Goal: Task Accomplishment & Management: Use online tool/utility

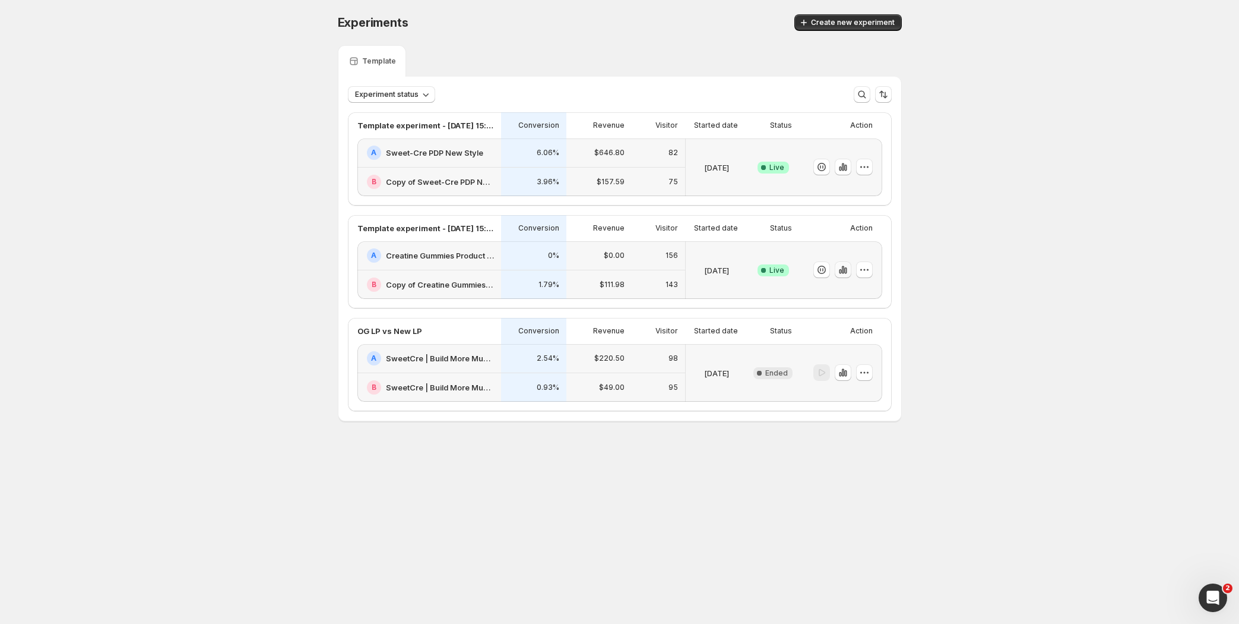
click at [845, 268] on icon "button" at bounding box center [843, 270] width 12 height 12
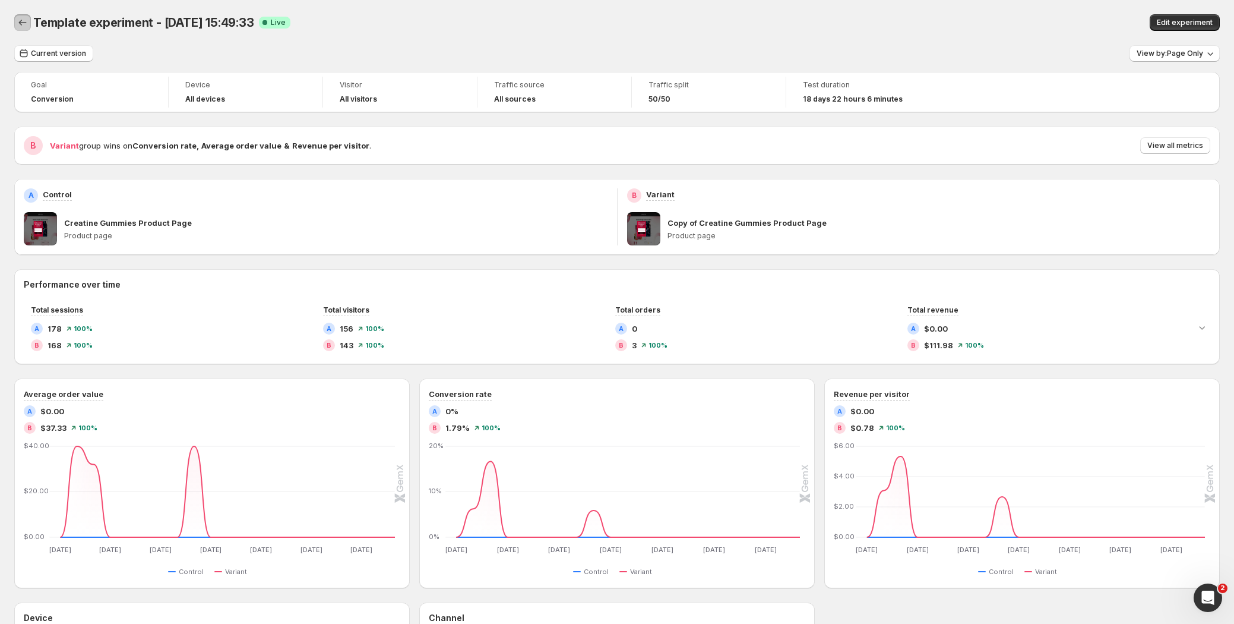
click at [23, 23] on icon "Back" at bounding box center [23, 23] width 12 height 12
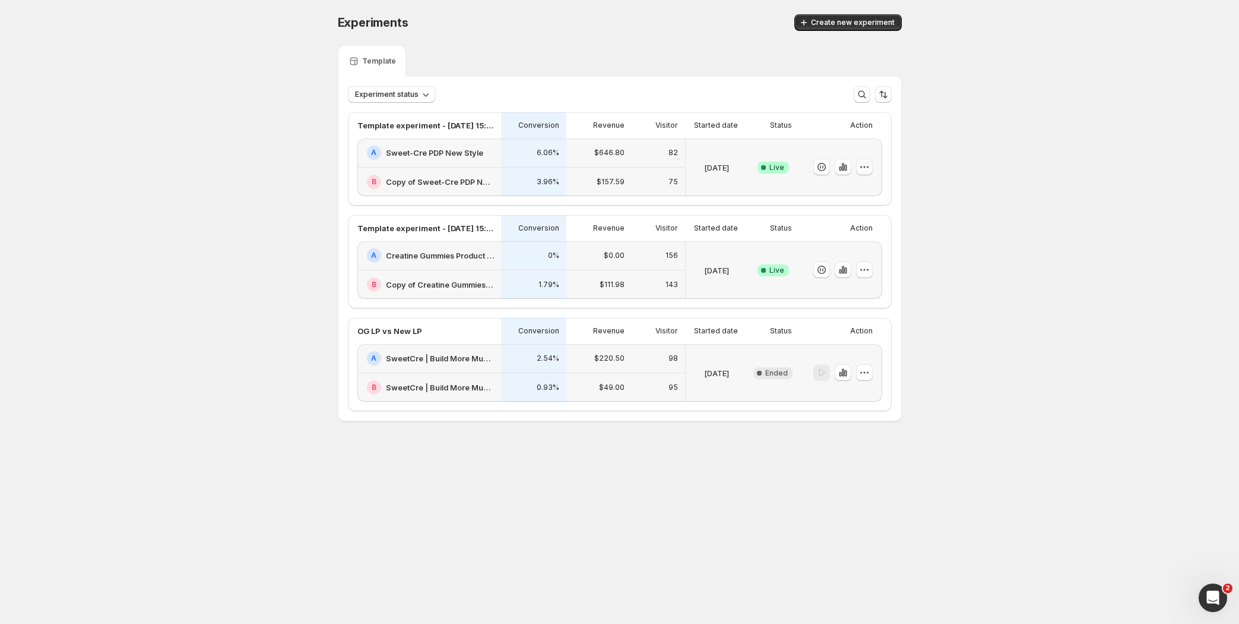
click at [866, 167] on icon "button" at bounding box center [865, 167] width 12 height 12
click at [841, 191] on span "Edit" at bounding box center [876, 191] width 124 height 12
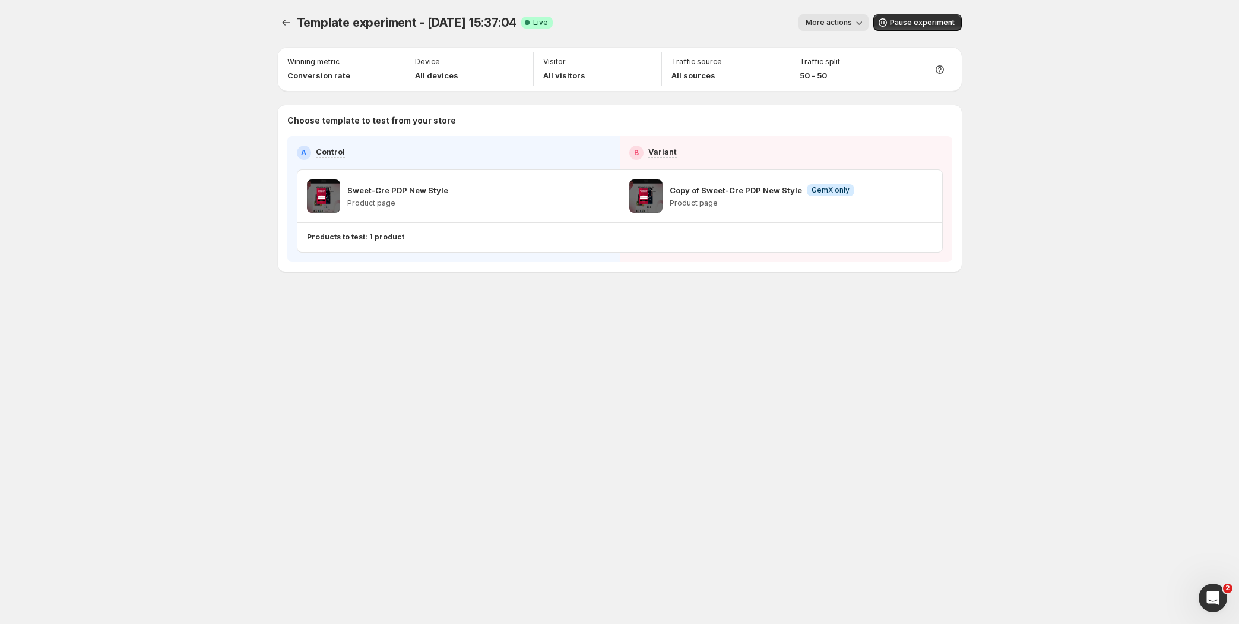
click at [848, 20] on span "More actions" at bounding box center [829, 23] width 46 height 10
click at [709, 21] on div "More actions" at bounding box center [715, 22] width 306 height 17
click at [290, 21] on icon "Experiments" at bounding box center [286, 23] width 12 height 12
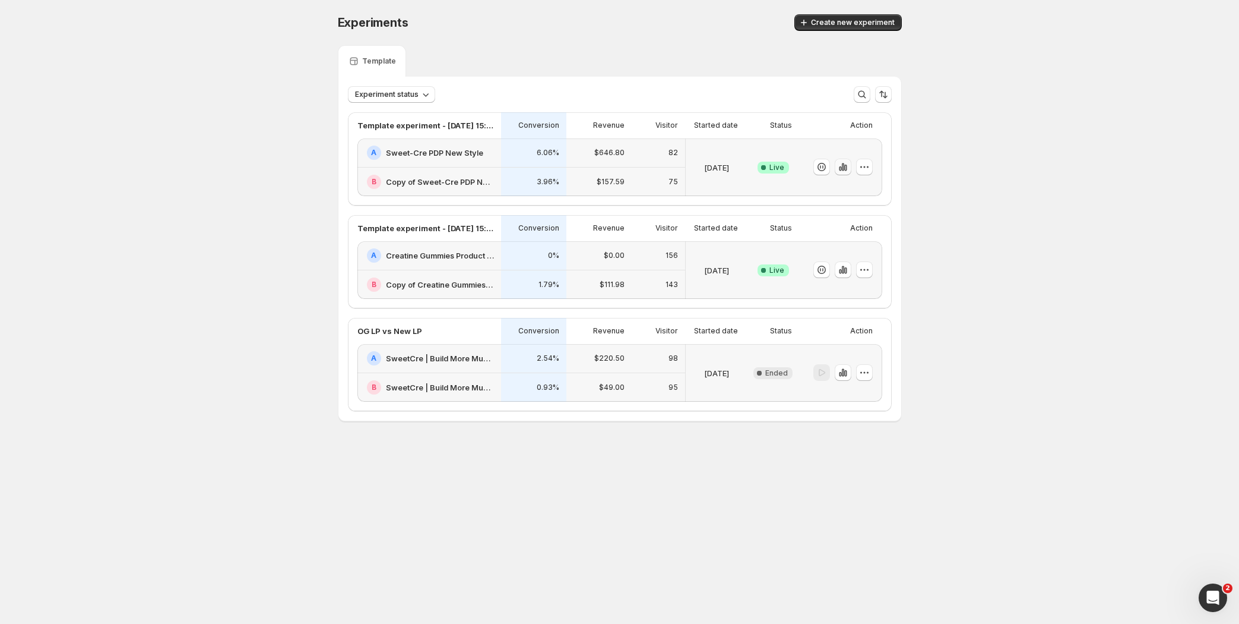
click at [842, 170] on icon "button" at bounding box center [843, 167] width 2 height 8
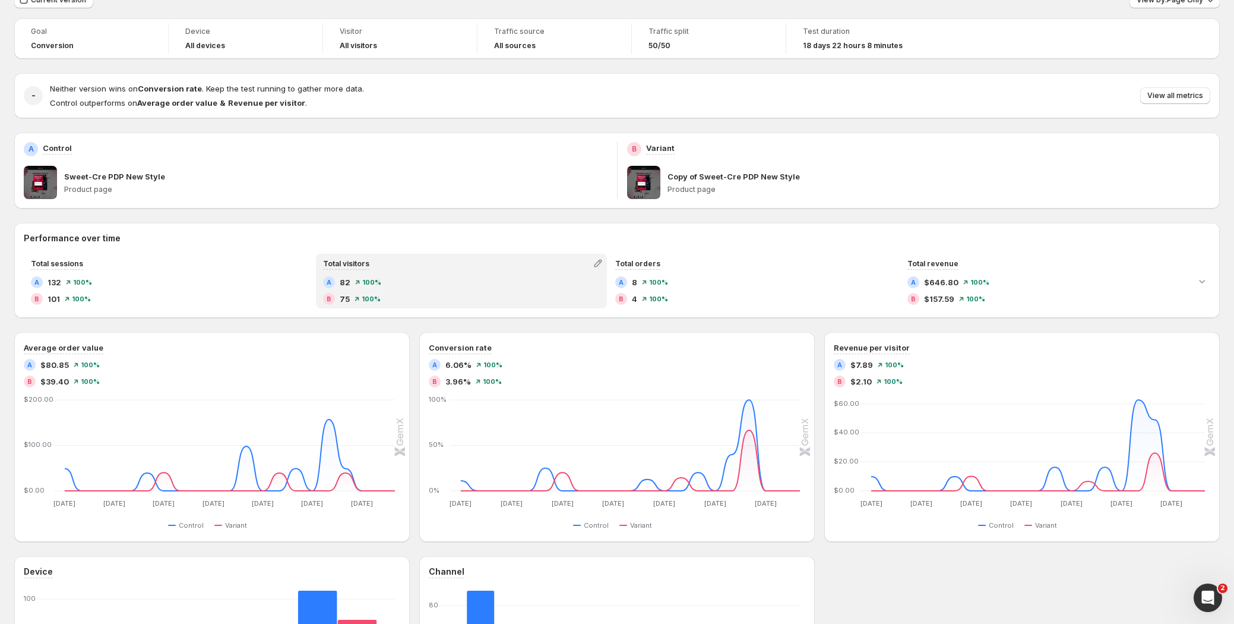
scroll to position [107, 0]
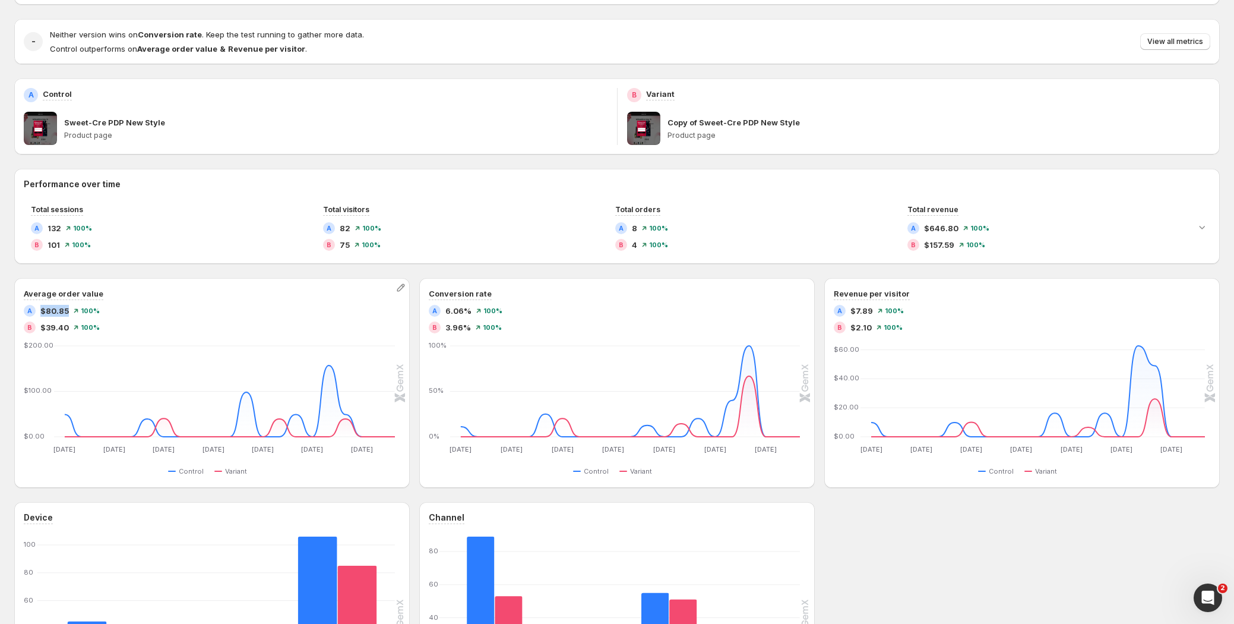
drag, startPoint x: 66, startPoint y: 314, endPoint x: 40, endPoint y: 310, distance: 26.4
click at [40, 310] on span "$80.85" at bounding box center [54, 311] width 29 height 12
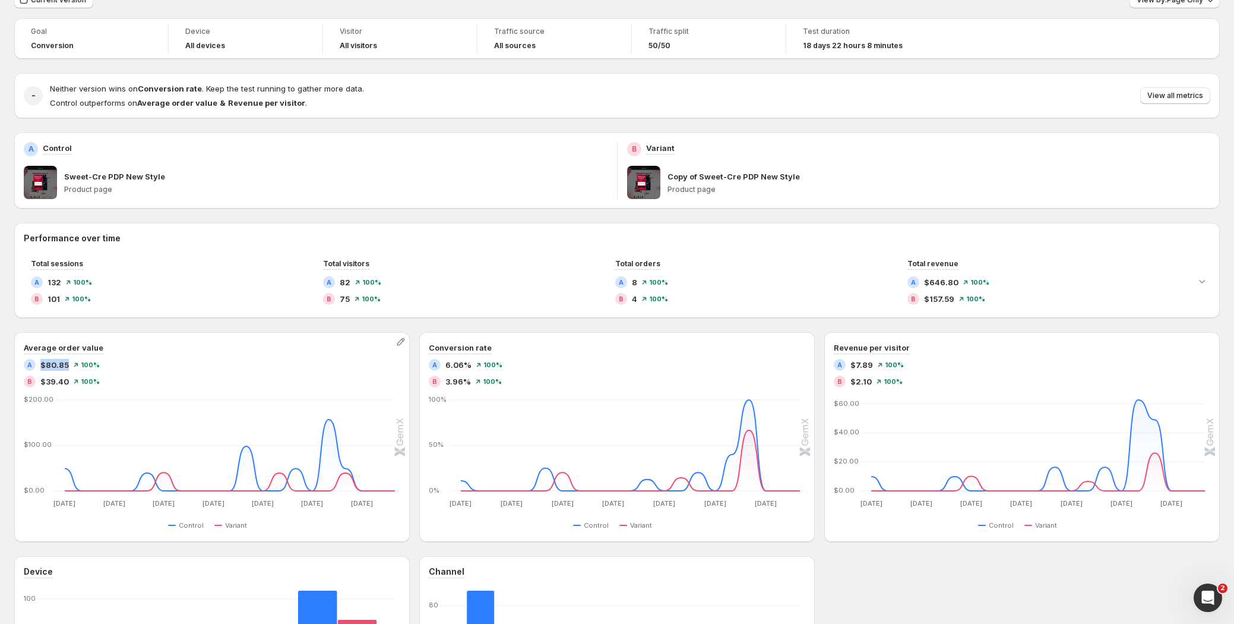
scroll to position [0, 0]
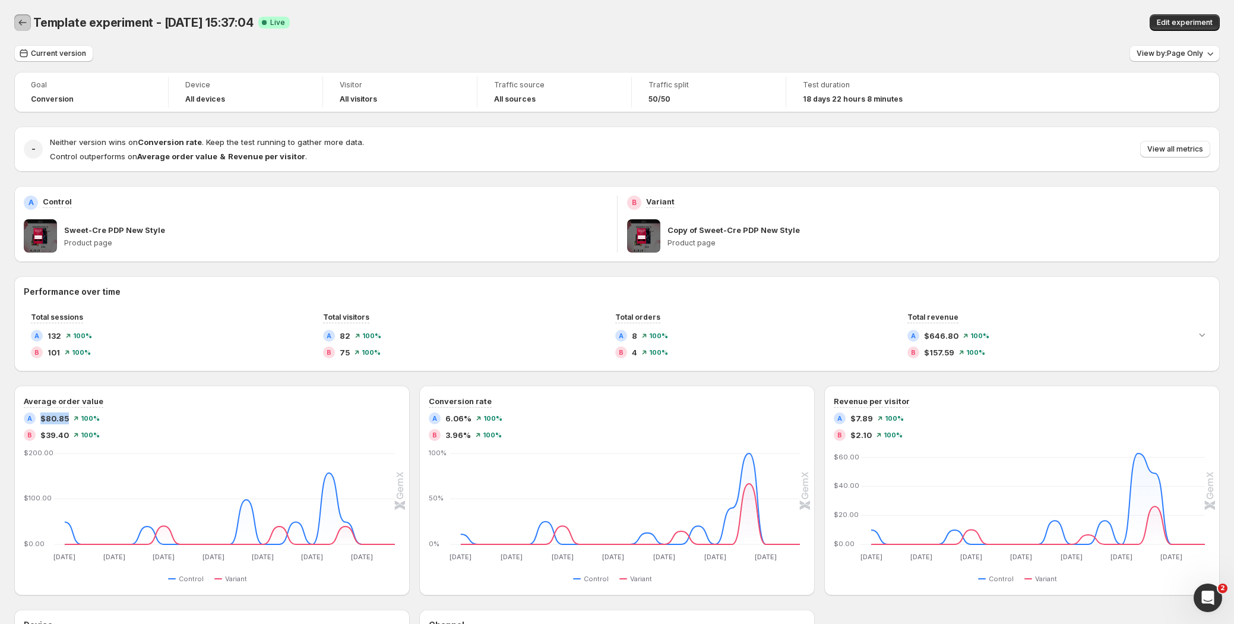
click at [24, 23] on icon "Back" at bounding box center [23, 23] width 12 height 12
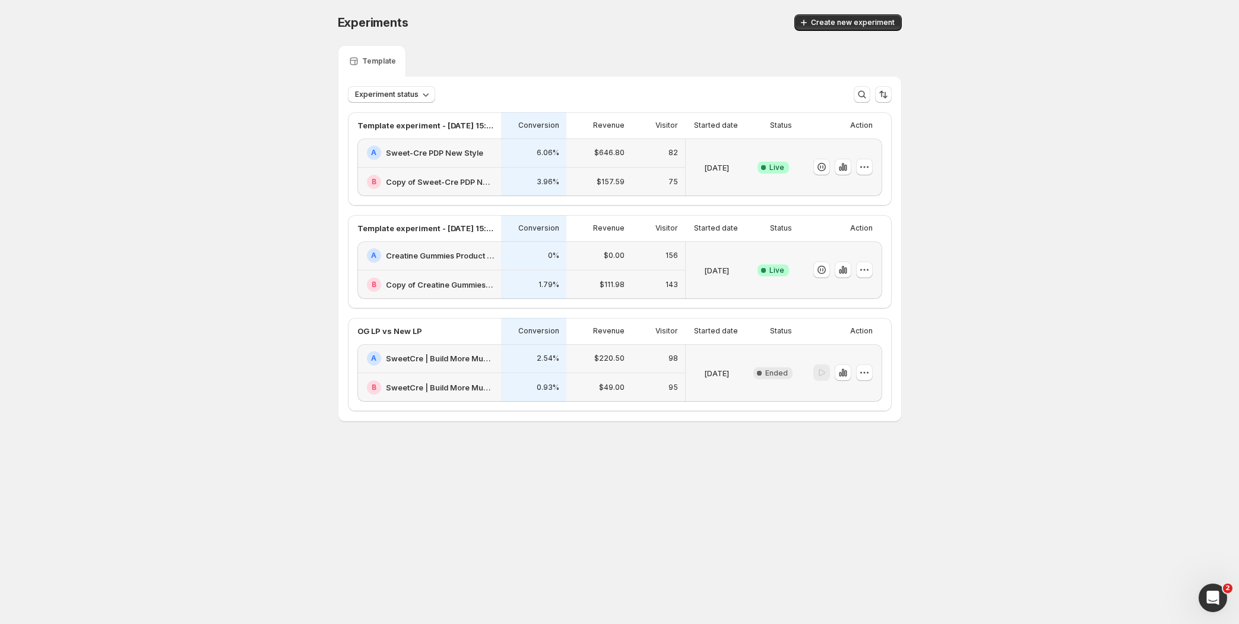
click at [445, 257] on h2 "Creatine Gummies Product Page" at bounding box center [440, 255] width 108 height 12
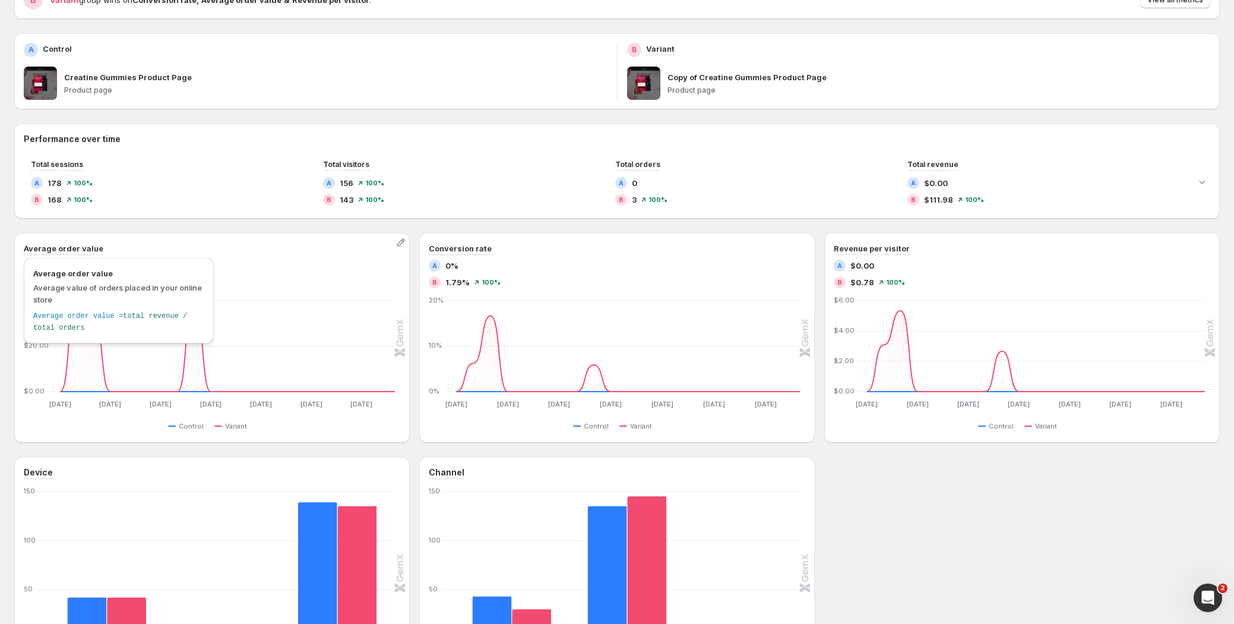
scroll to position [162, 0]
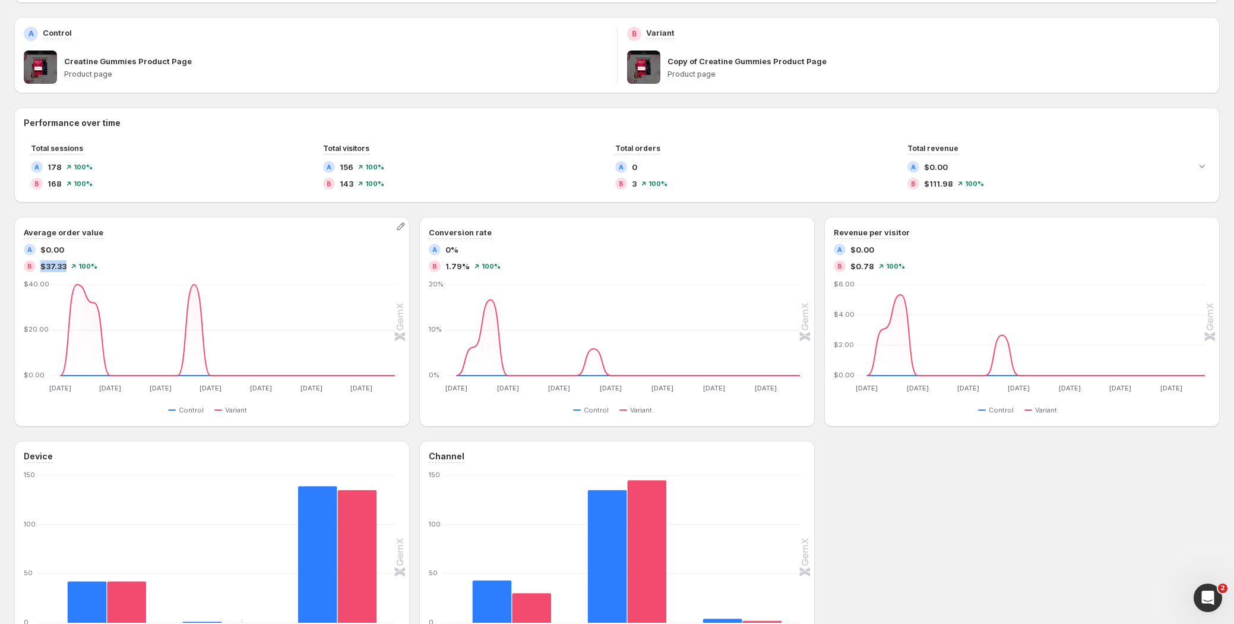
drag, startPoint x: 65, startPoint y: 265, endPoint x: 42, endPoint y: 264, distance: 23.2
click at [42, 264] on span "$37.33" at bounding box center [53, 266] width 26 height 12
click at [79, 264] on span "100 %" at bounding box center [87, 266] width 19 height 7
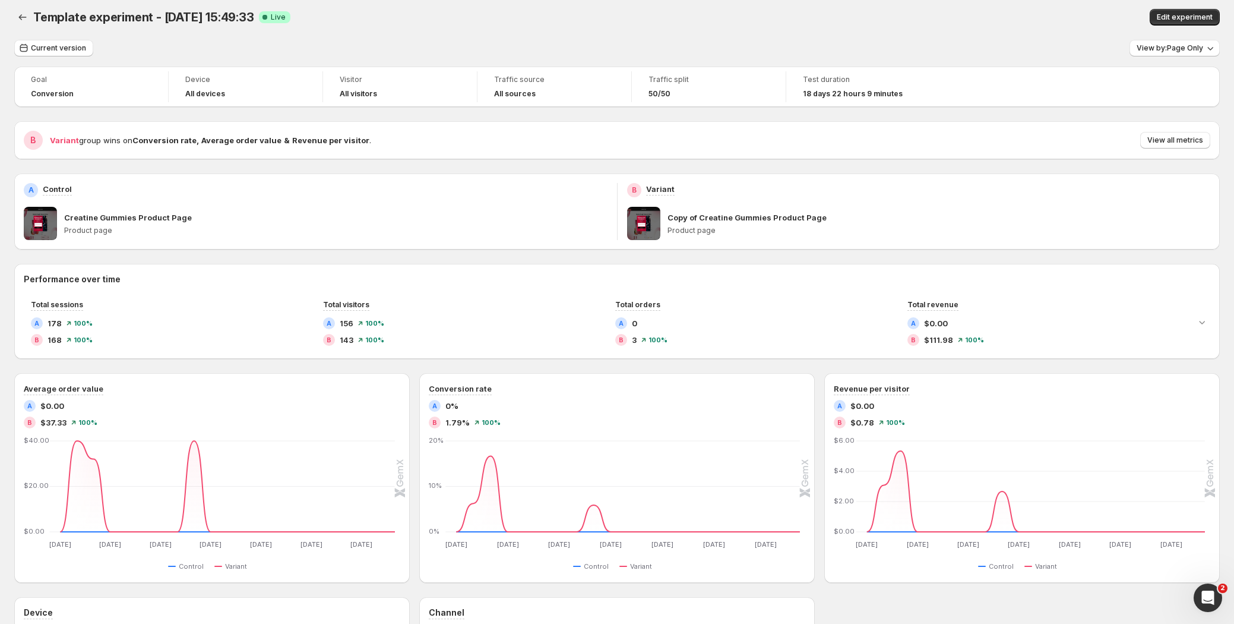
scroll to position [0, 0]
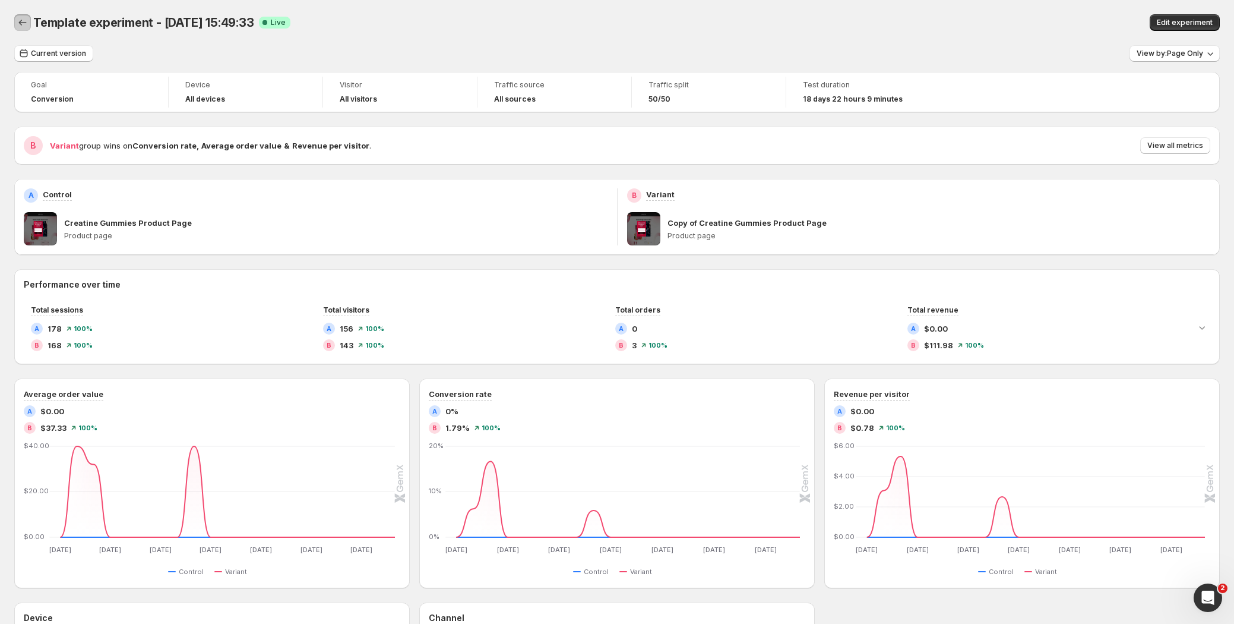
click at [23, 21] on icon "Back" at bounding box center [23, 23] width 12 height 12
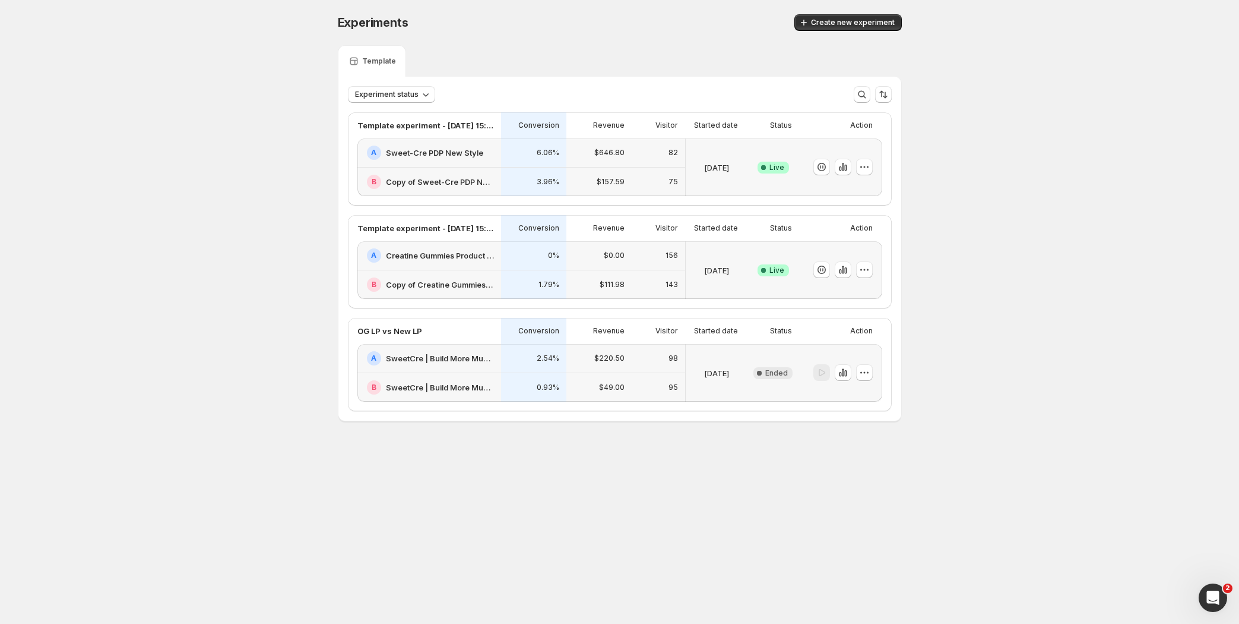
click at [426, 178] on h2 "Copy of Sweet-Cre PDP New Style" at bounding box center [440, 182] width 108 height 12
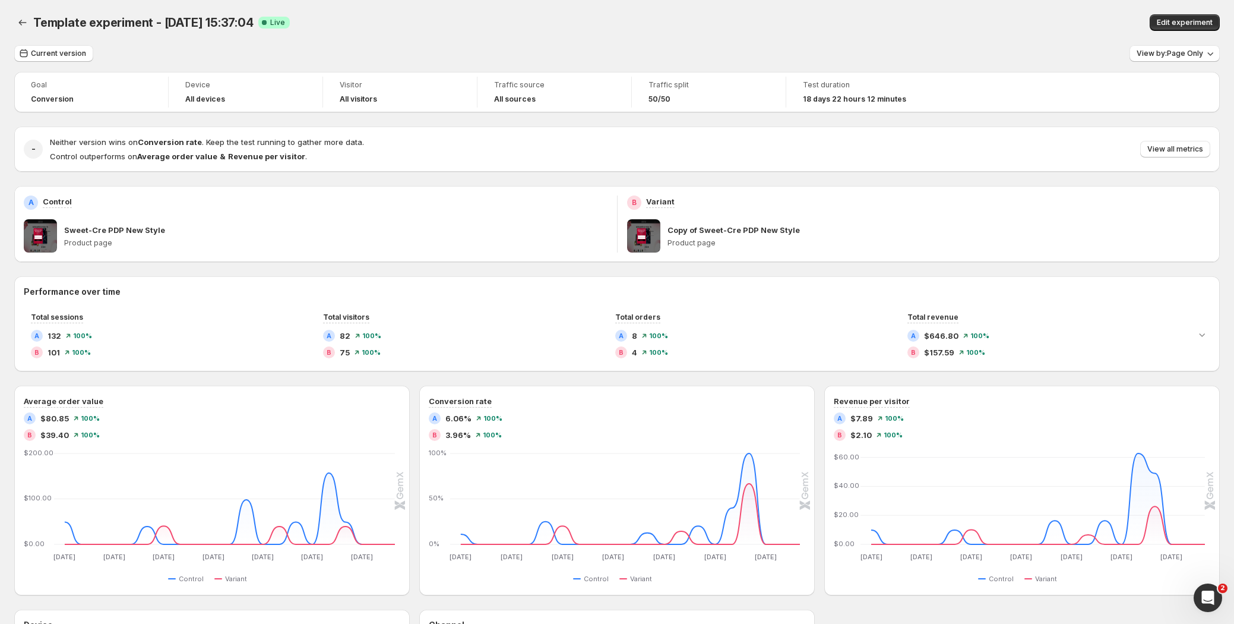
click at [657, 236] on span at bounding box center [643, 235] width 33 height 33
click at [692, 232] on p "Copy of Sweet-Cre PDP New Style" at bounding box center [734, 230] width 132 height 12
click at [1171, 49] on span "View by: Page Only" at bounding box center [1170, 54] width 67 height 10
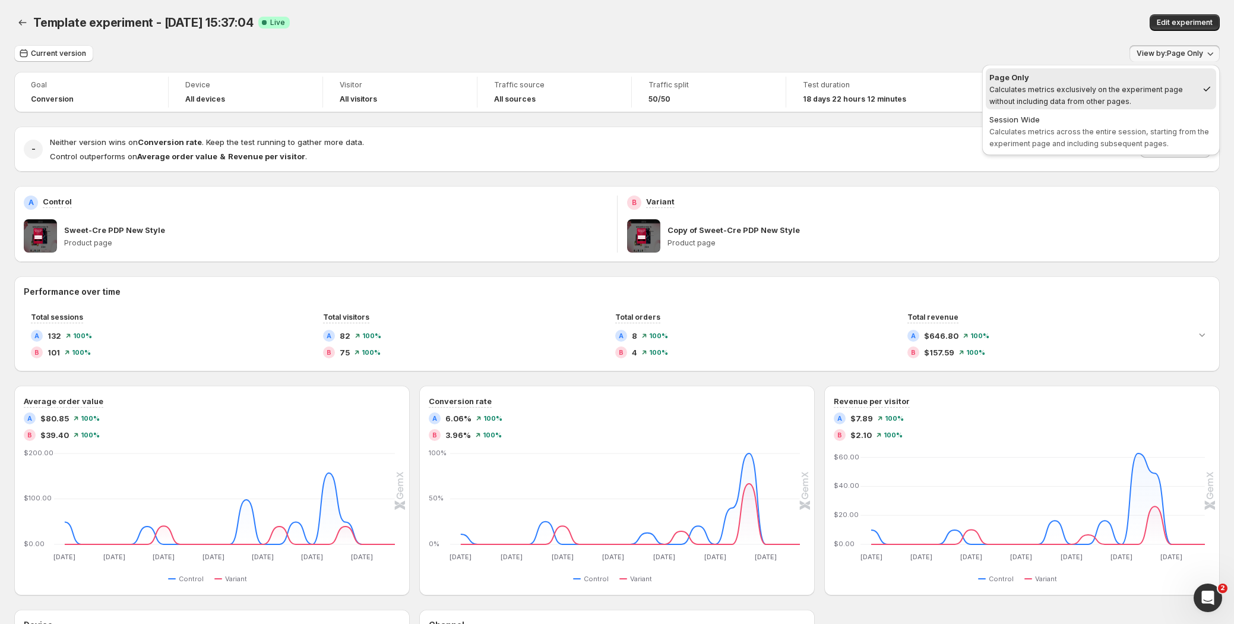
click at [618, 53] on div "Current version View by: Page Only" at bounding box center [617, 53] width 1206 height 17
